Goal: Information Seeking & Learning: Understand process/instructions

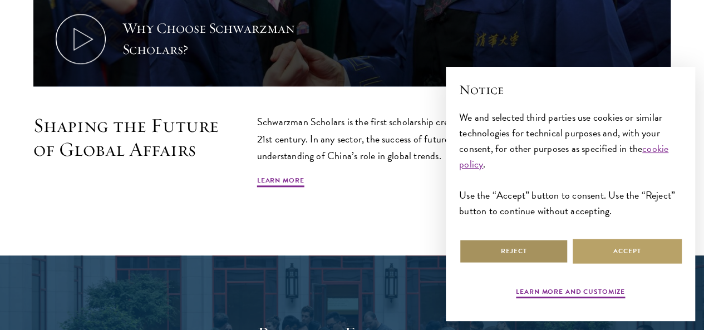
click at [511, 246] on button "Reject" at bounding box center [513, 251] width 109 height 25
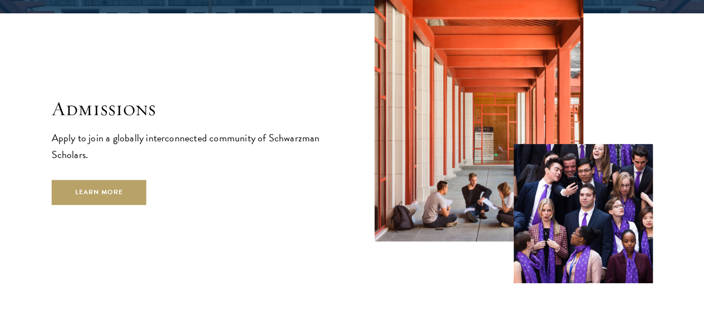
scroll to position [1734, 0]
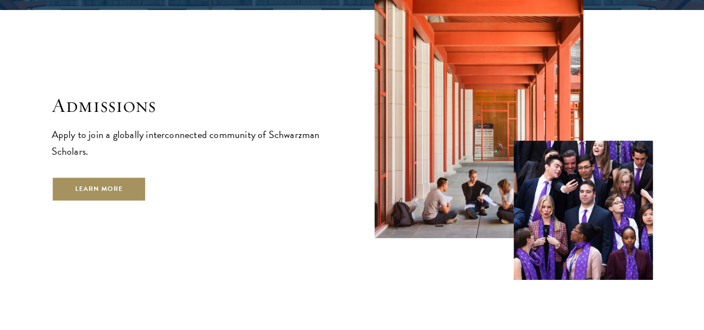
click at [147, 198] on link "Learn More" at bounding box center [99, 188] width 95 height 25
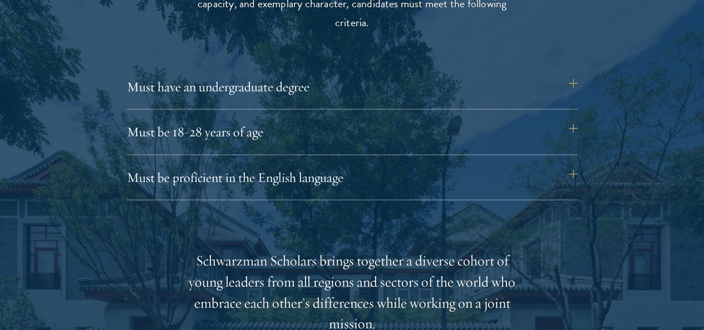
scroll to position [1538, 0]
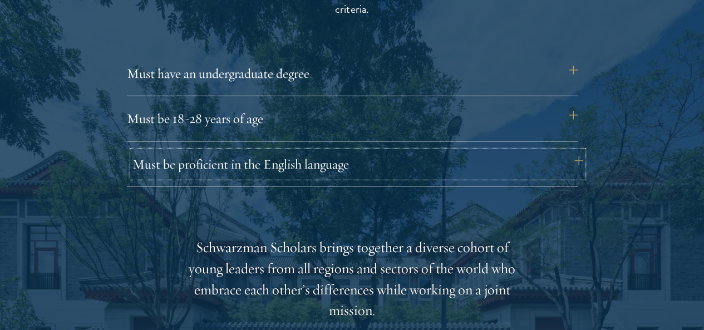
click at [309, 151] on button "Must be proficient in the English language" at bounding box center [358, 164] width 451 height 27
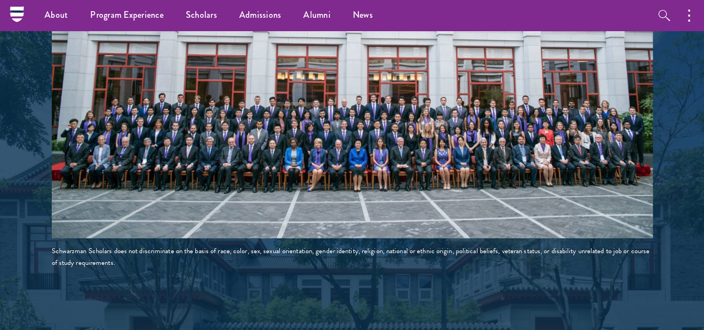
scroll to position [2168, 0]
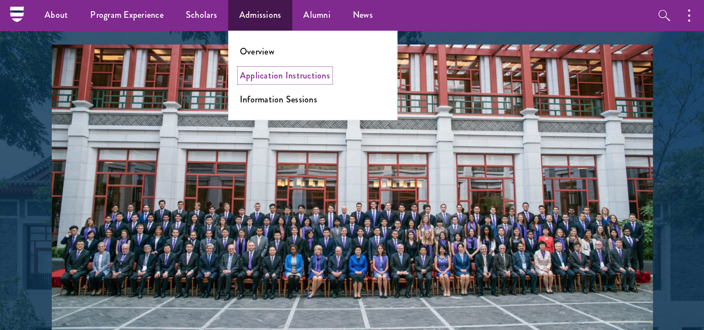
click at [264, 78] on link "Application Instructions" at bounding box center [285, 75] width 90 height 13
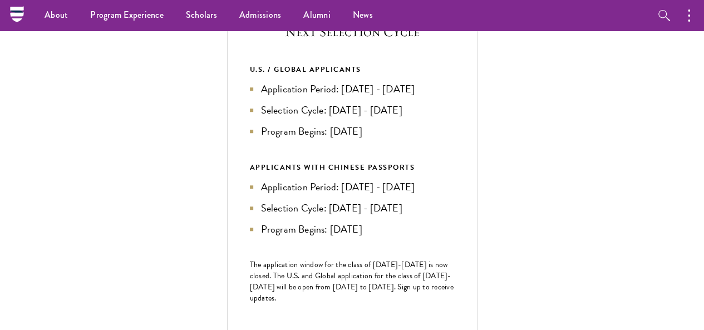
scroll to position [417, 0]
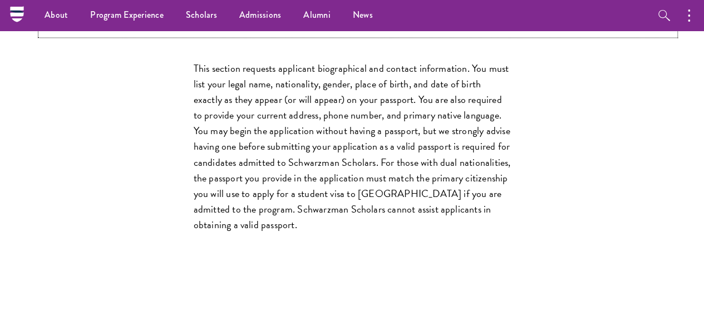
scroll to position [894, 0]
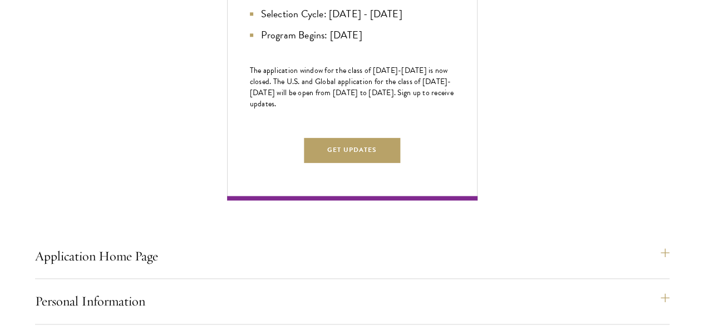
scroll to position [630, 0]
